Goal: Task Accomplishment & Management: Complete application form

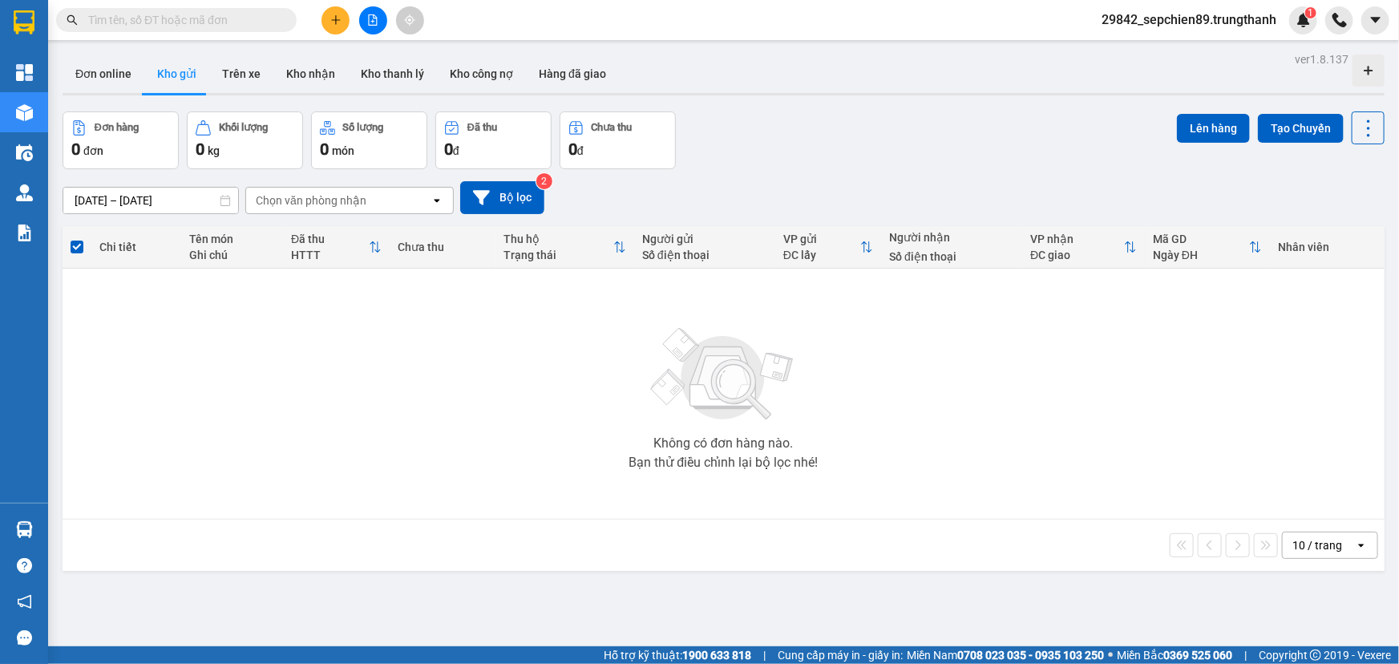
click at [341, 18] on icon "plus" at bounding box center [335, 19] width 11 height 11
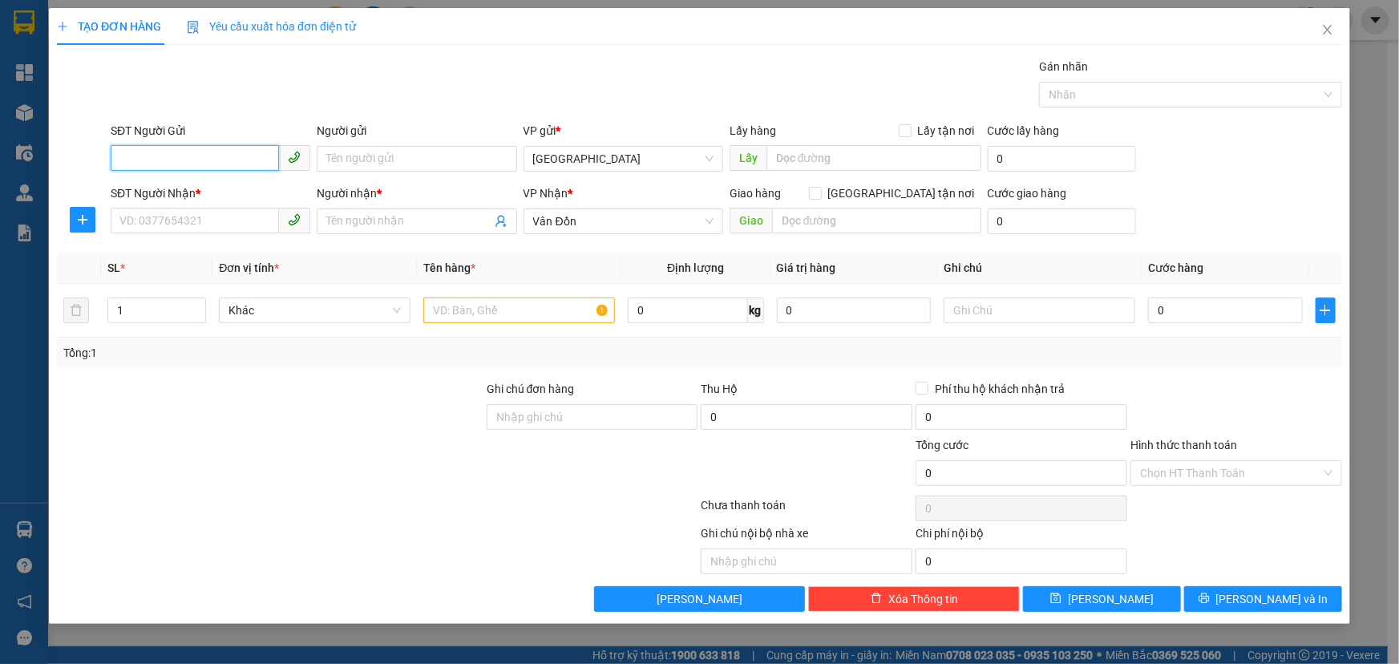
click at [208, 162] on input "SĐT Người Gửi" at bounding box center [195, 158] width 168 height 26
type input "0"
type input "0946666512"
click at [377, 160] on input "Người gửi" at bounding box center [417, 159] width 200 height 26
type input "khách"
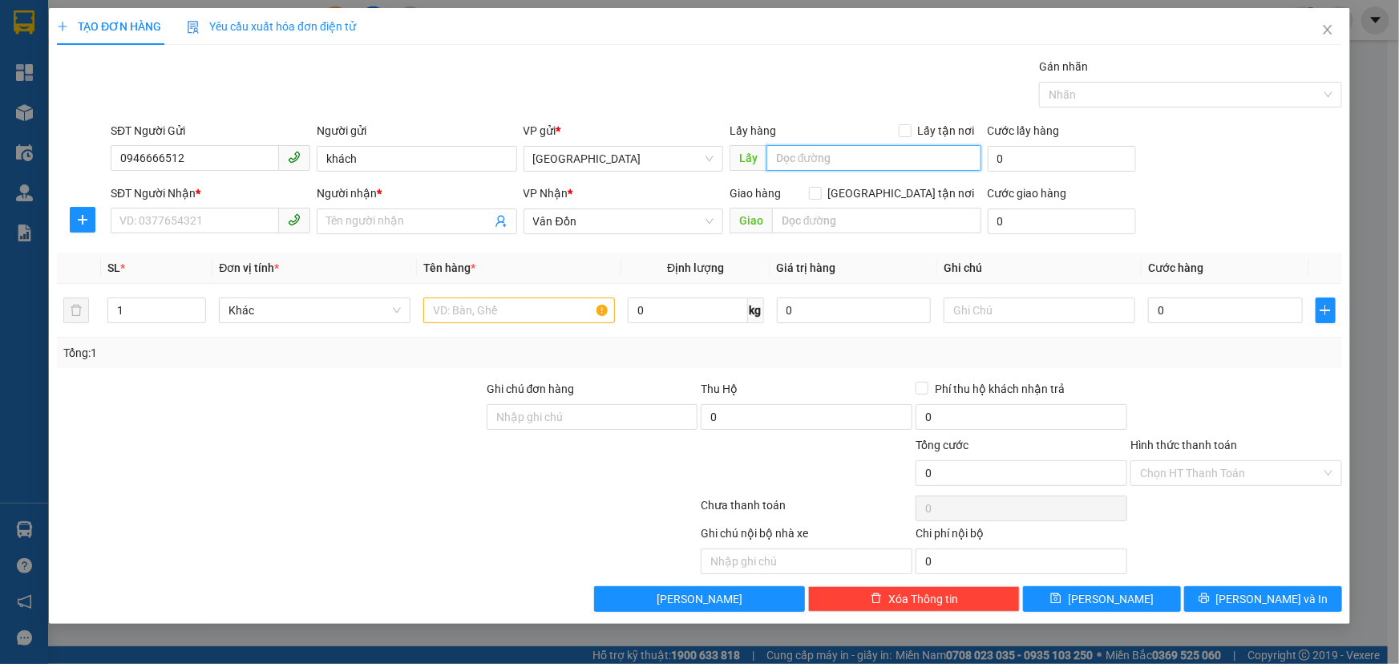
click at [808, 163] on input "text" at bounding box center [873, 158] width 215 height 26
type input "vphn"
click at [163, 224] on input "SĐT Người Nhận *" at bounding box center [195, 221] width 168 height 26
click at [149, 216] on input "SĐT Người Nhận *" at bounding box center [195, 221] width 168 height 26
type input "0528986999"
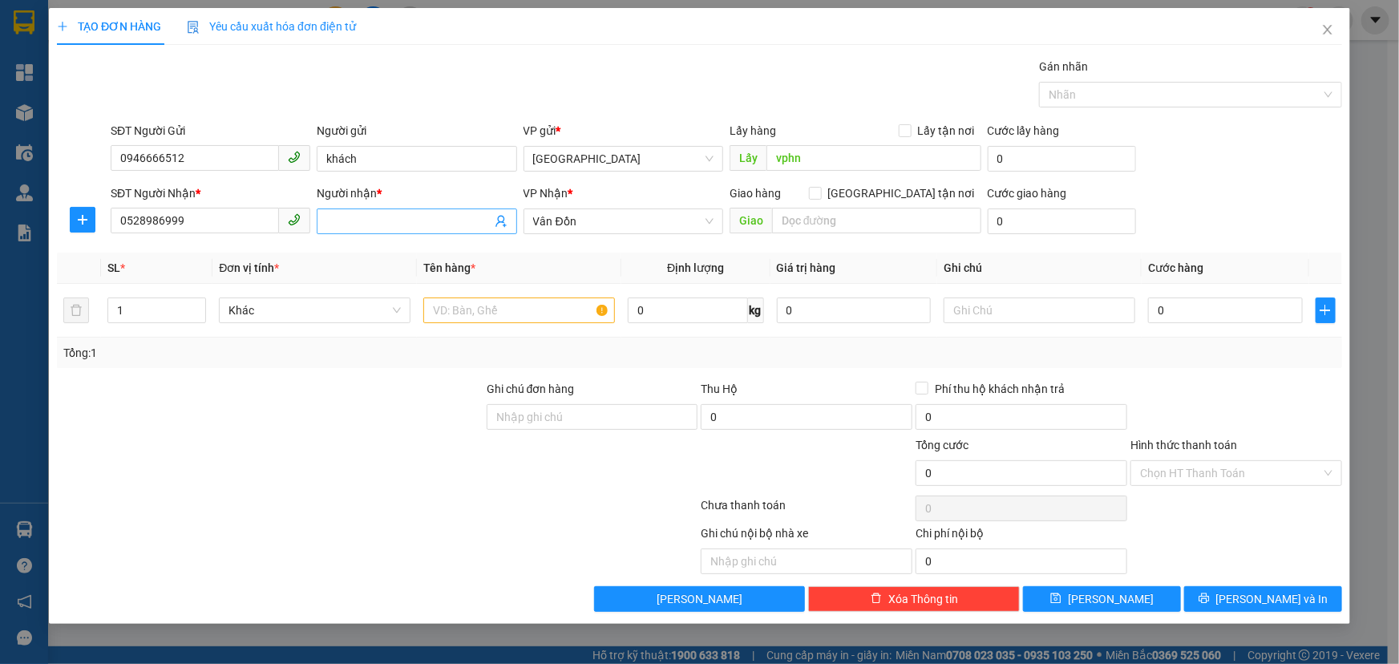
click at [395, 218] on input "Người nhận *" at bounding box center [408, 221] width 164 height 18
drag, startPoint x: 408, startPoint y: 220, endPoint x: 425, endPoint y: 221, distance: 16.9
click at [425, 221] on input "Người nhận *" at bounding box center [408, 221] width 164 height 18
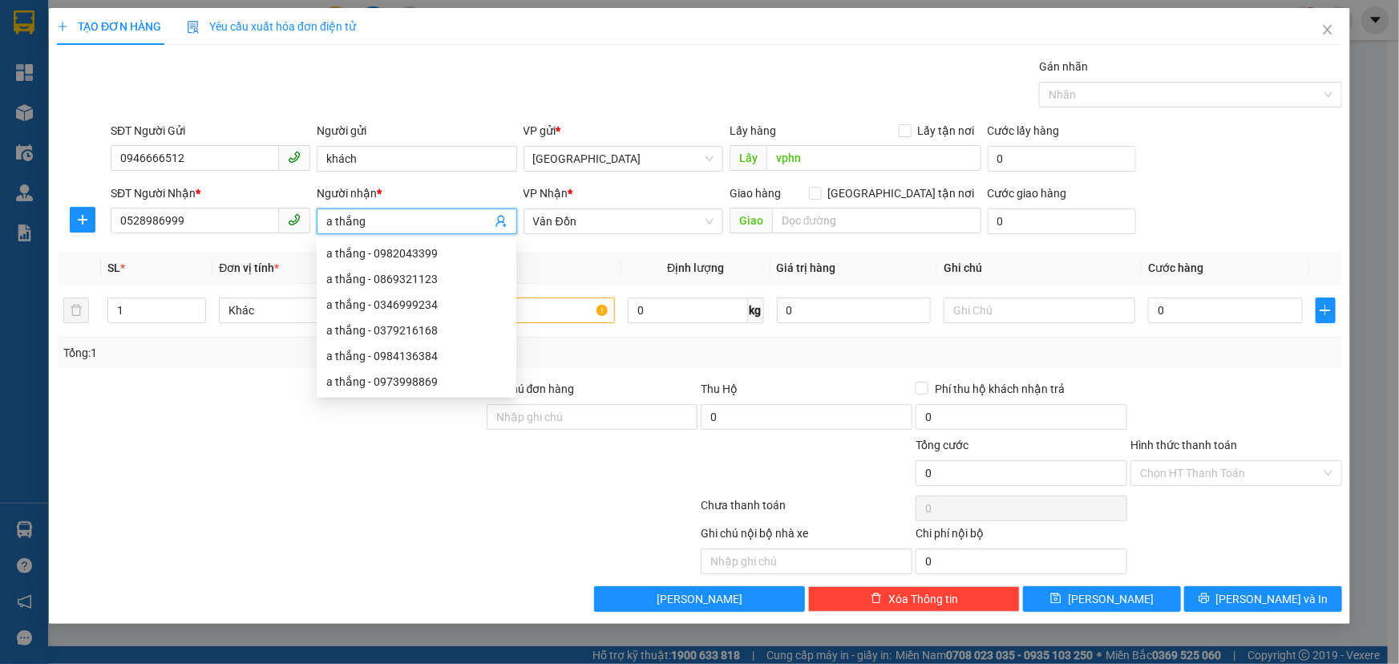
type input "a thắng"
click at [615, 346] on div "Tổng: 1" at bounding box center [699, 353] width 1272 height 18
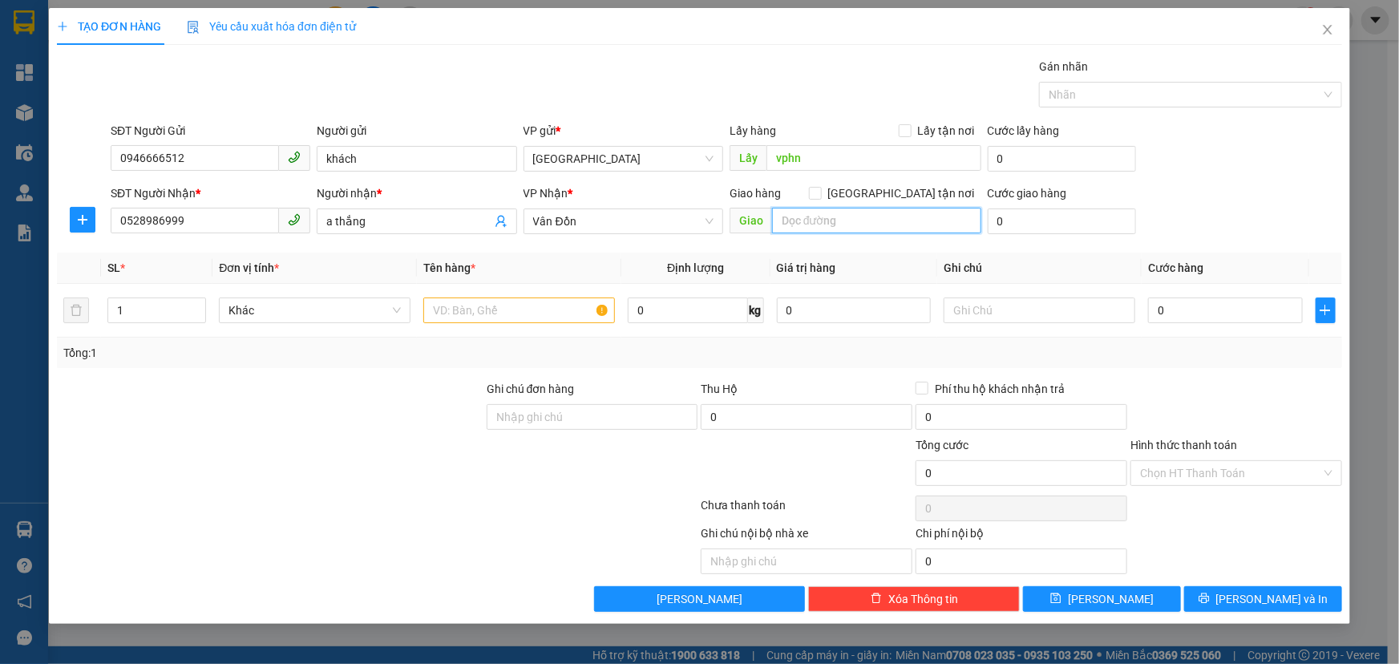
click at [857, 218] on input "text" at bounding box center [876, 221] width 209 height 26
click at [837, 222] on input "text" at bounding box center [876, 221] width 209 height 26
click at [900, 229] on input "text" at bounding box center [876, 221] width 209 height 26
click at [499, 309] on input "text" at bounding box center [519, 310] width 192 height 26
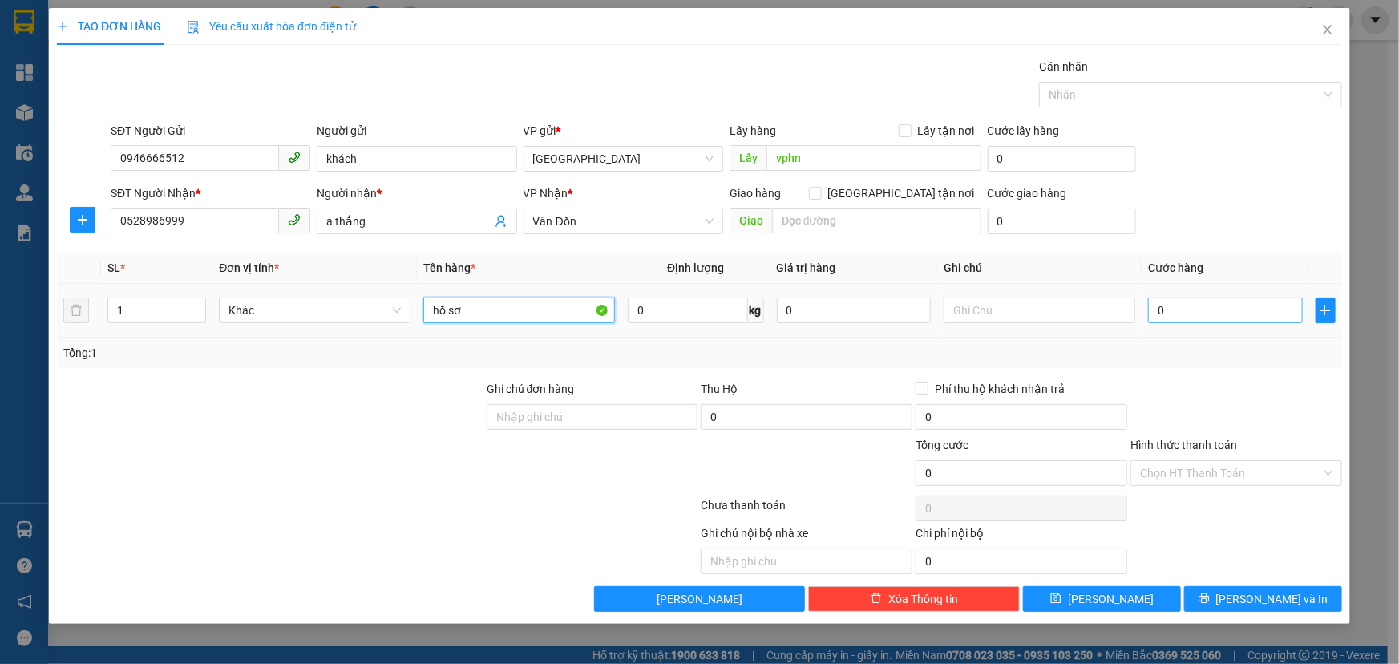
type input "hồ sơ"
click at [1201, 313] on input "0" at bounding box center [1225, 310] width 155 height 26
type input "7"
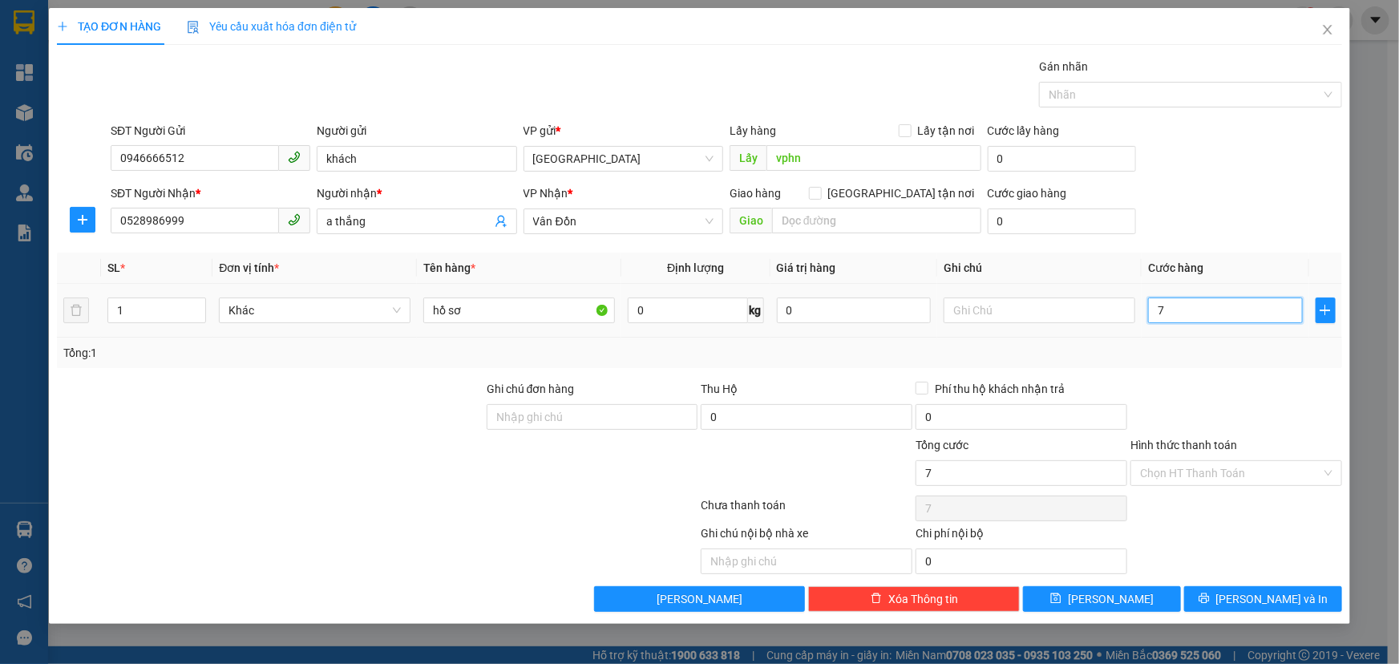
type input "70"
type input "700"
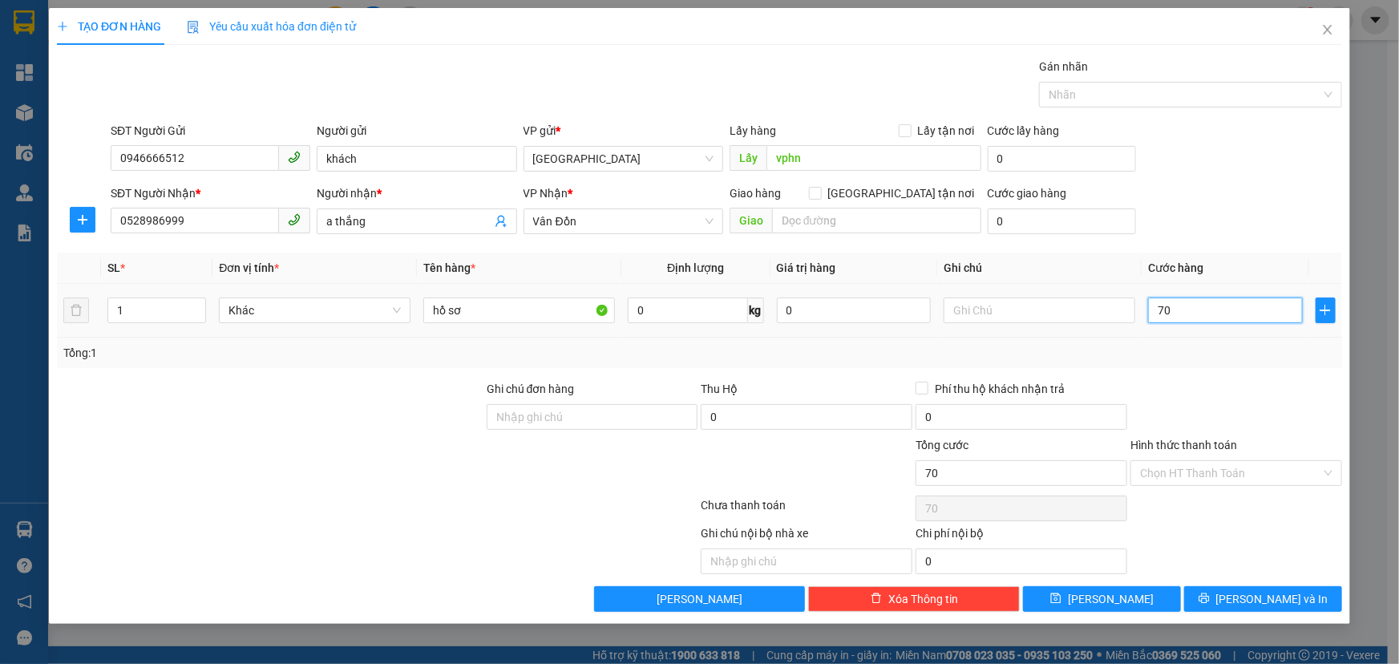
type input "700"
type input "7.000"
type input "70.000"
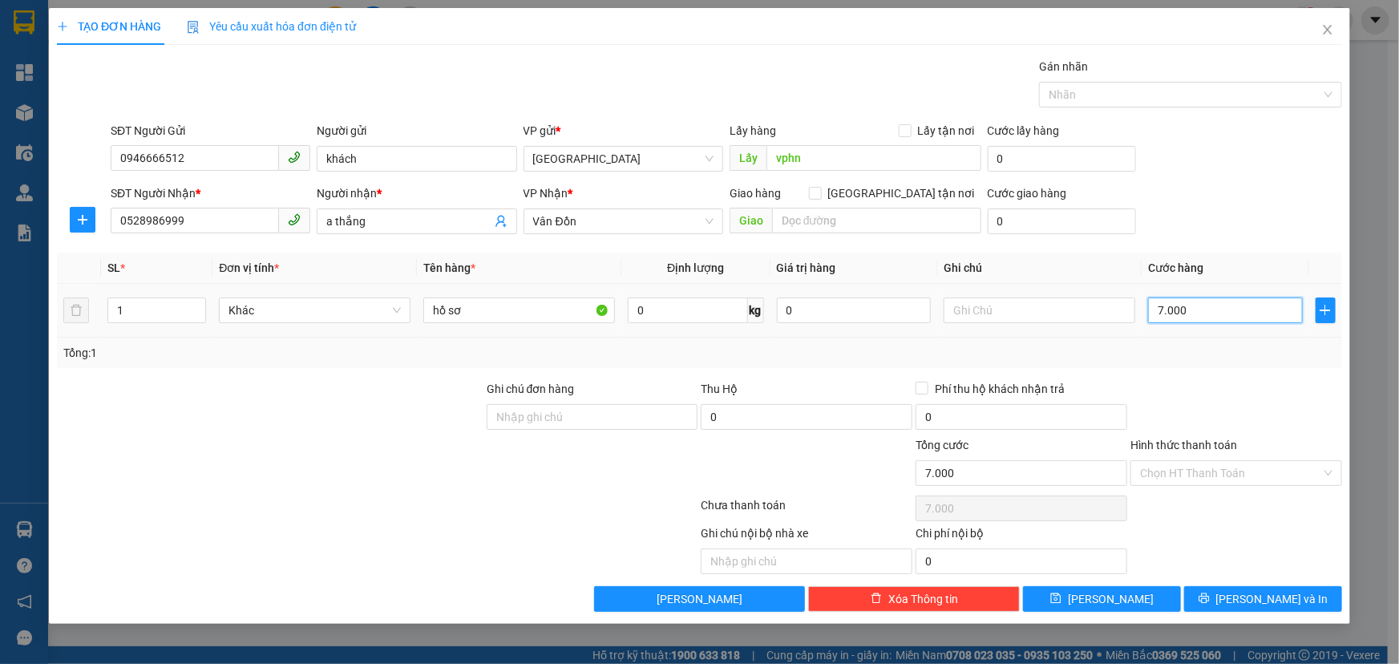
type input "70.000"
click at [1220, 466] on input "Hình thức thanh toán" at bounding box center [1230, 473] width 181 height 24
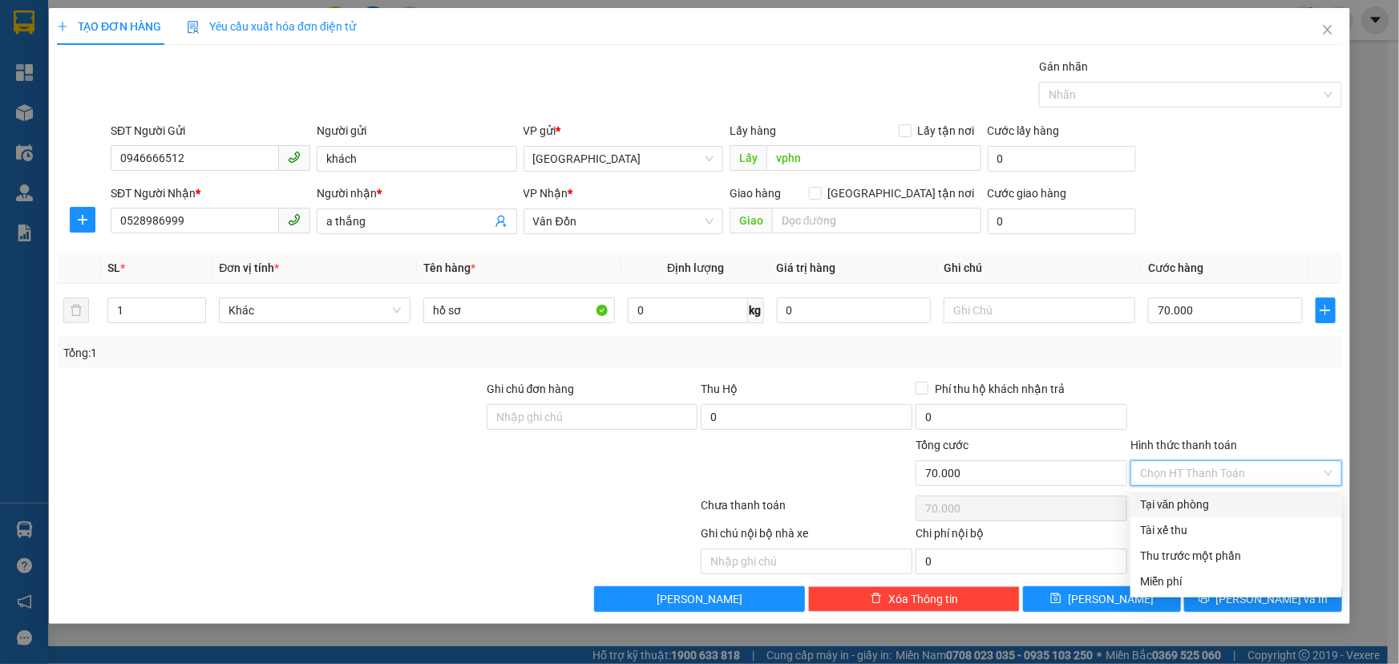
click at [1209, 510] on div "Tại văn phòng" at bounding box center [1236, 504] width 192 height 18
type input "0"
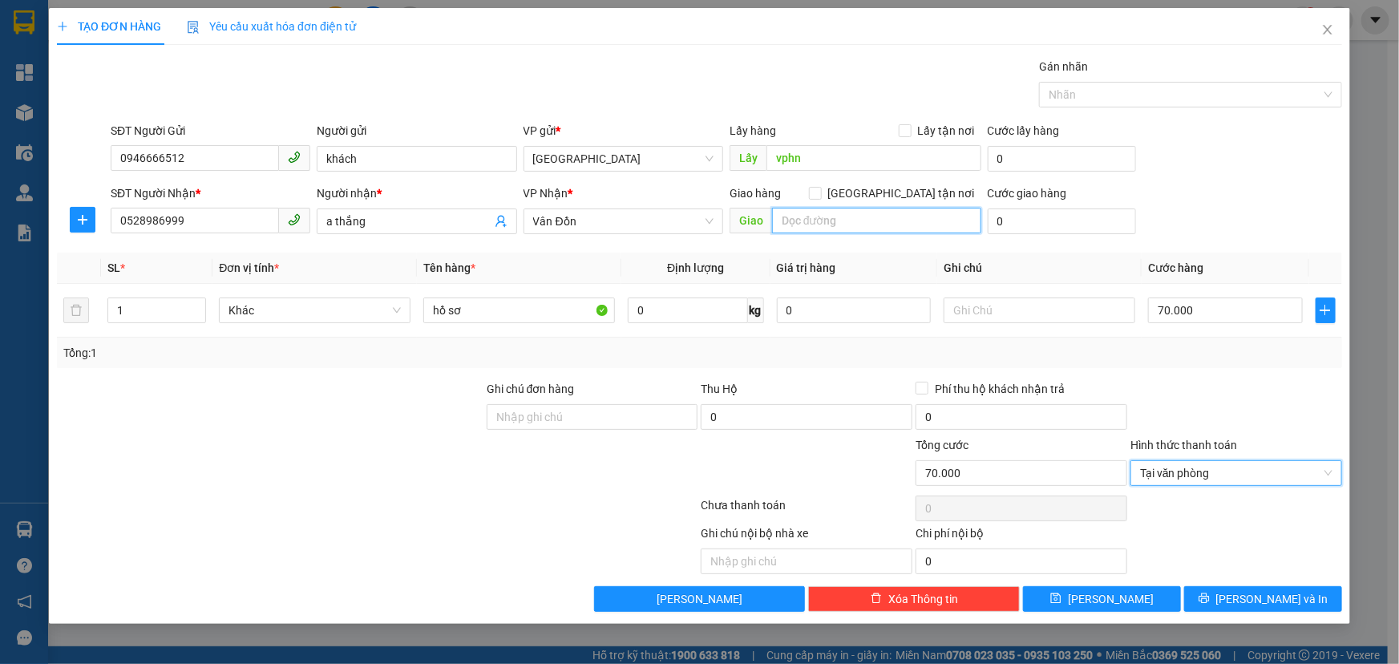
click at [833, 224] on input "text" at bounding box center [876, 221] width 209 height 26
click at [838, 218] on input "text" at bounding box center [876, 221] width 209 height 26
type input "d"
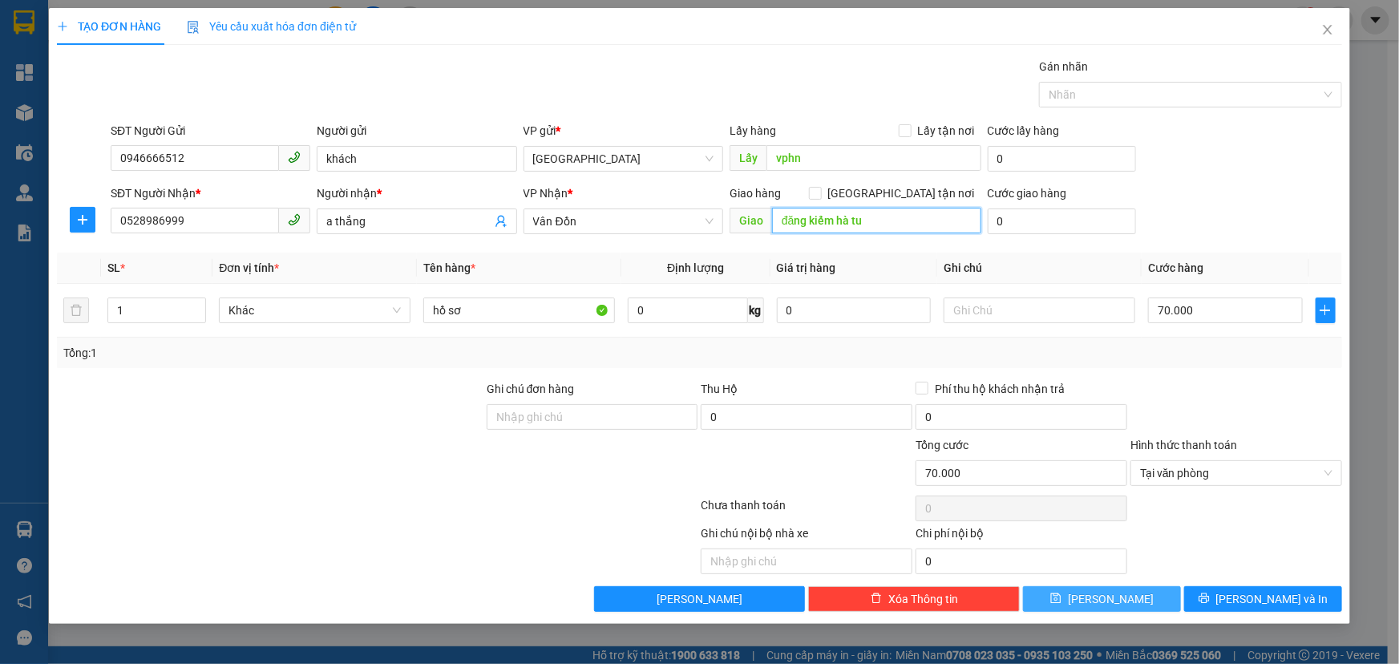
type input "đăng kiểm hà tu"
click at [1061, 599] on icon "save" at bounding box center [1055, 597] width 11 height 11
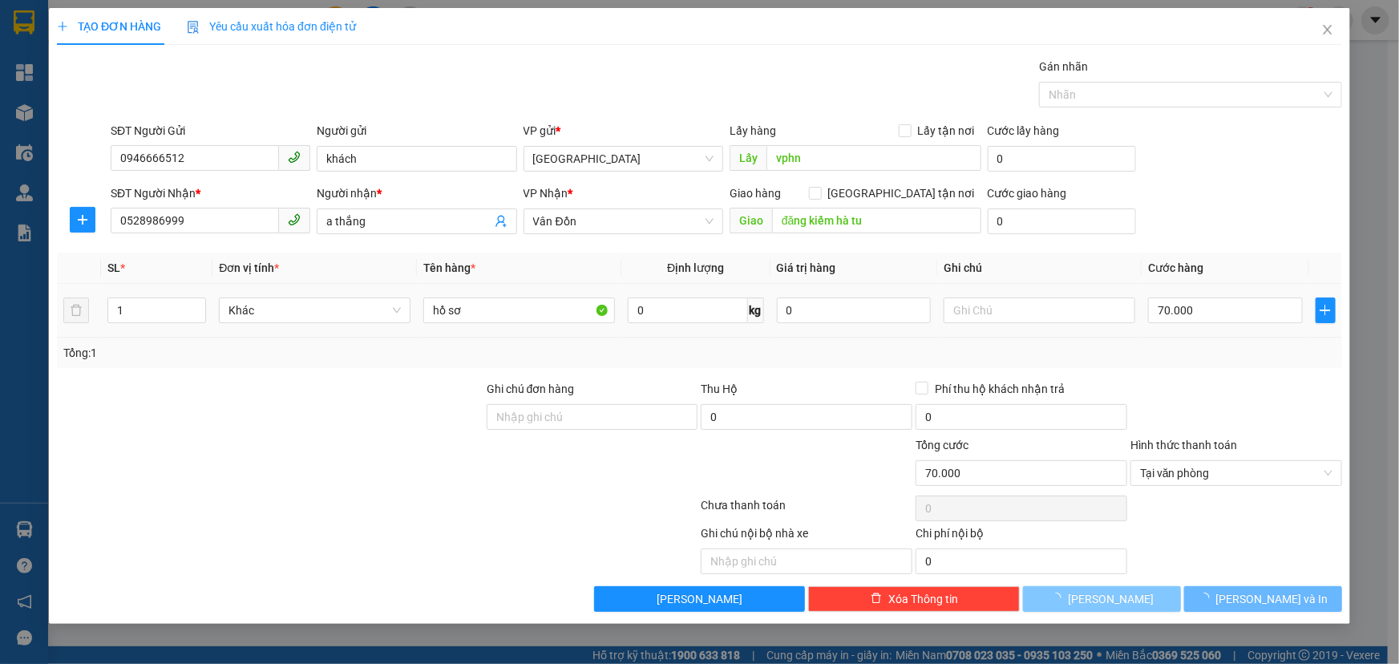
type input "0"
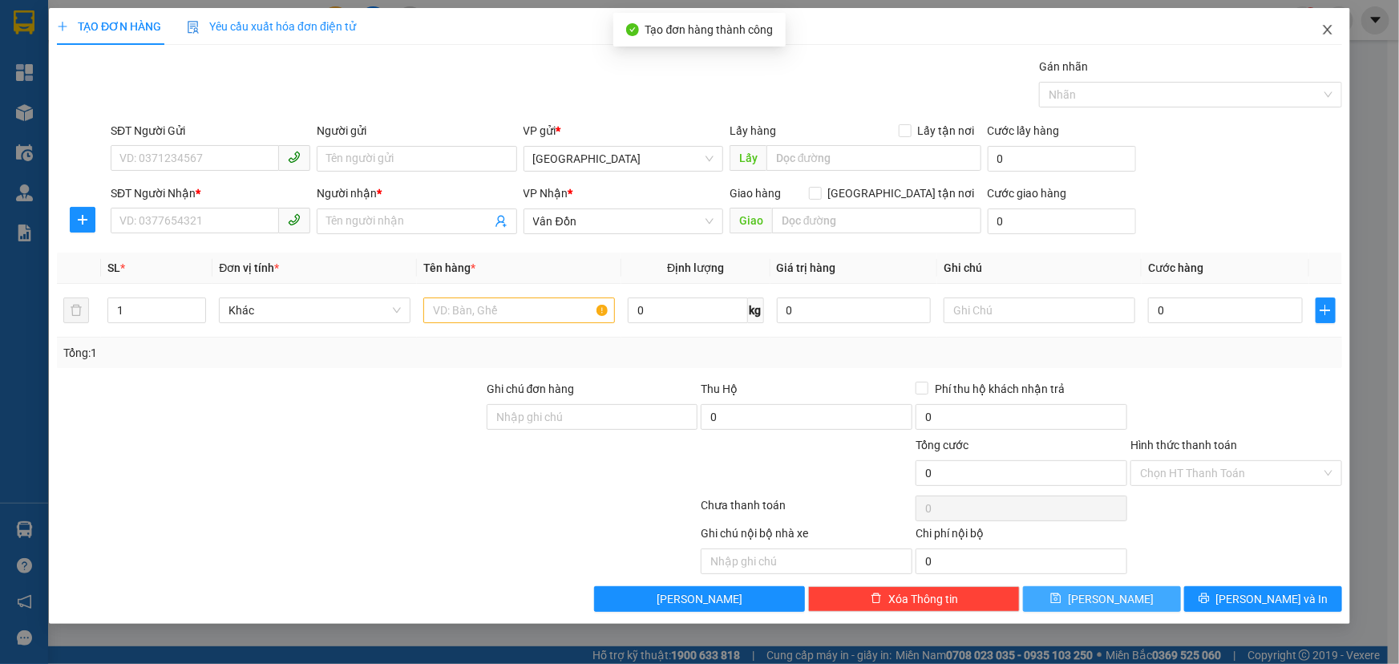
click at [1324, 33] on icon "close" at bounding box center [1326, 30] width 9 height 10
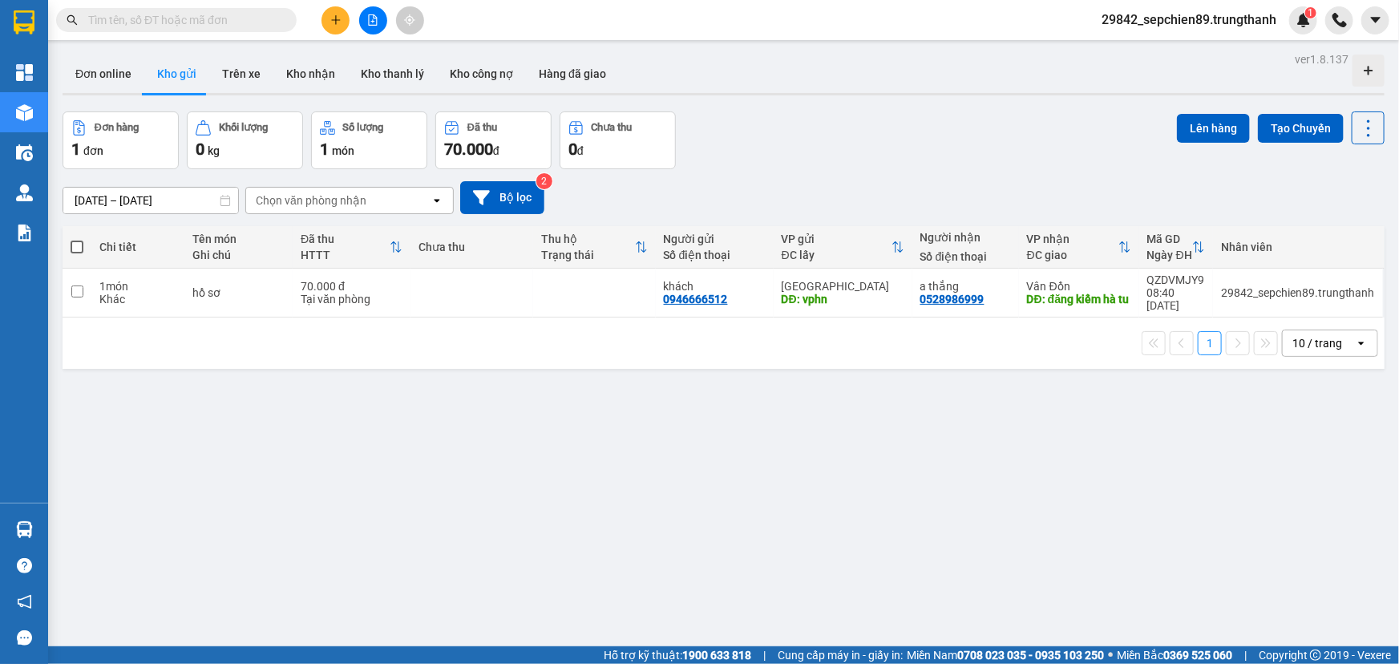
click at [134, 193] on input "[DATE] – [DATE]" at bounding box center [150, 201] width 175 height 26
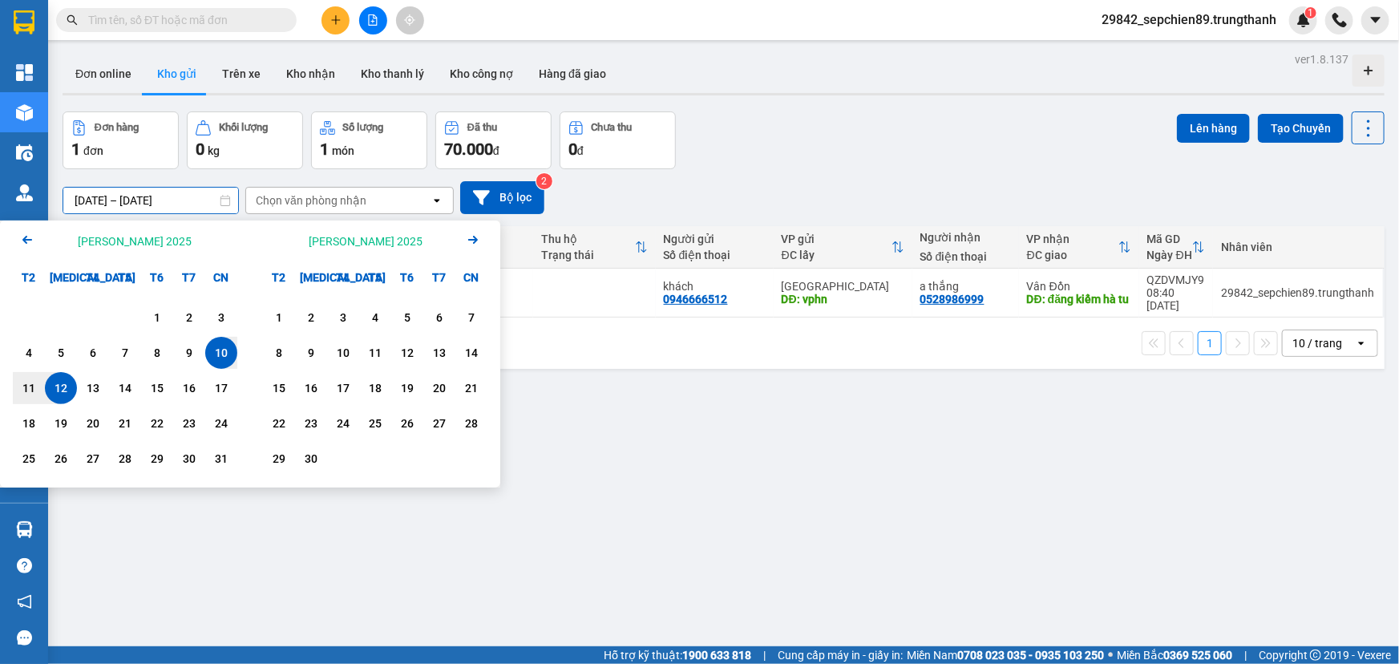
click at [59, 384] on div "12" at bounding box center [61, 387] width 22 height 19
drag, startPoint x: 59, startPoint y: 384, endPoint x: 107, endPoint y: 389, distance: 47.6
click at [59, 384] on div "12" at bounding box center [61, 387] width 22 height 19
type input "[DATE] – [DATE]"
